Goal: Find specific page/section

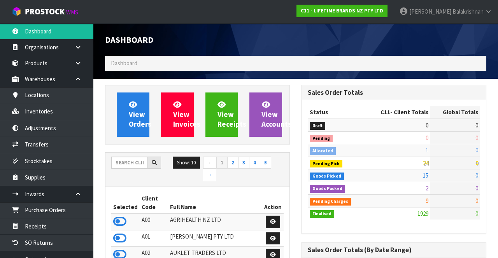
scroll to position [677, 196]
click at [134, 161] on input "text" at bounding box center [129, 163] width 37 height 12
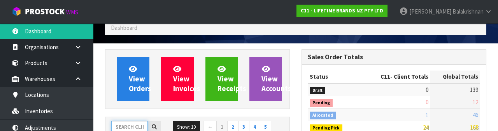
scroll to position [91, 0]
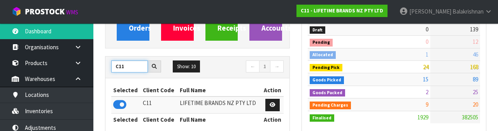
type input "C11"
click at [119, 110] on link at bounding box center [119, 106] width 13 height 7
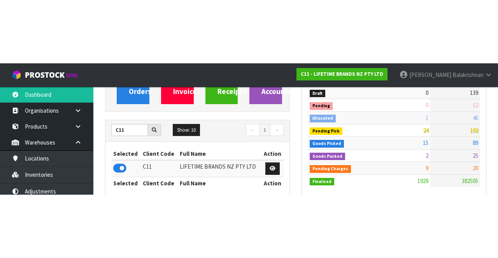
scroll to position [96, 0]
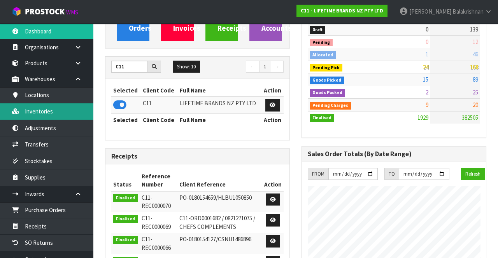
click at [71, 114] on link "Inventories" at bounding box center [46, 111] width 93 height 16
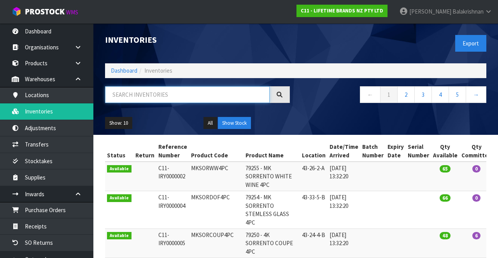
click at [188, 97] on input "text" at bounding box center [187, 94] width 164 height 17
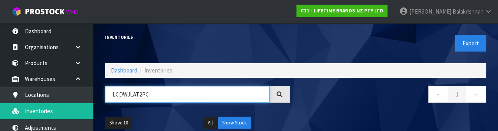
type input "LCDWJLAT2PC"
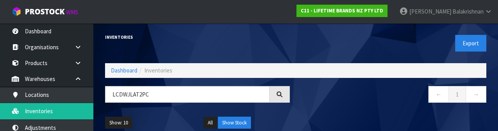
click at [336, 105] on div "← 1 →" at bounding box center [393, 98] width 196 height 25
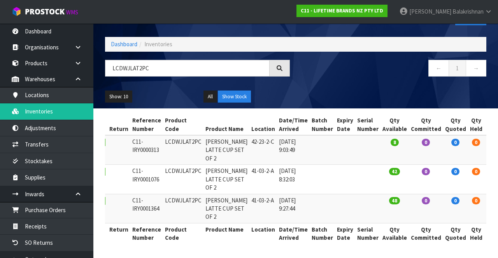
scroll to position [0, 26]
click at [485, 14] on link "[PERSON_NAME]" at bounding box center [445, 11] width 105 height 23
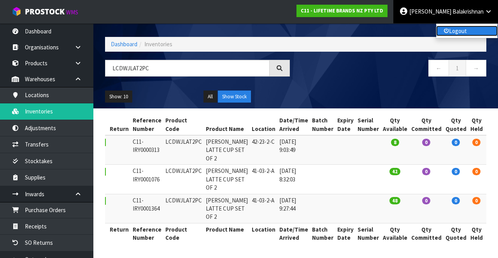
click at [475, 32] on link "Logout" at bounding box center [466, 31] width 61 height 10
